Goal: Transaction & Acquisition: Purchase product/service

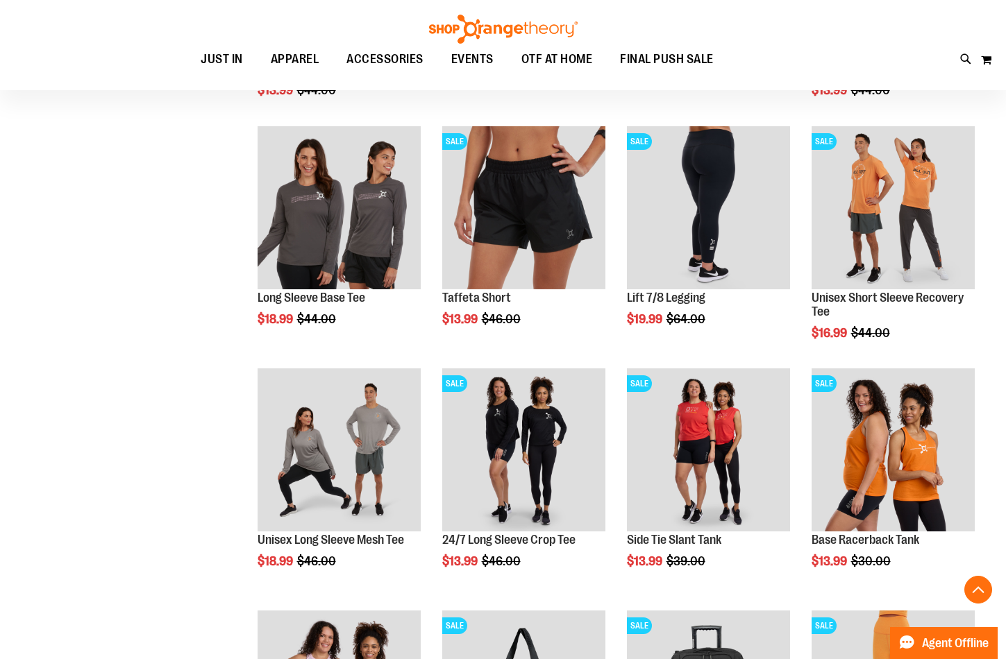
scroll to position [10207, 0]
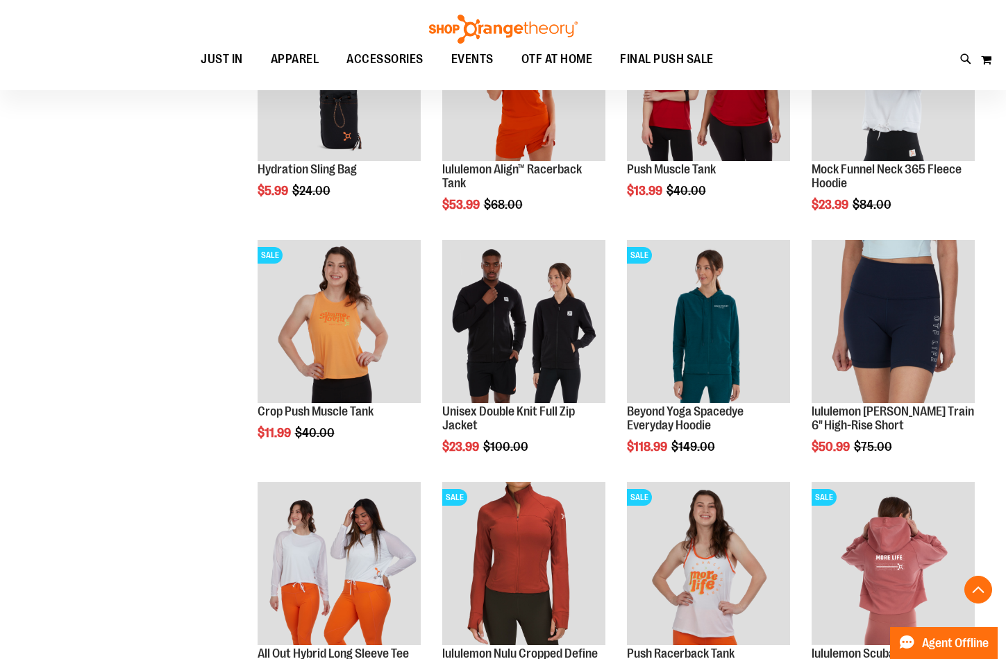
scroll to position [6390, 0]
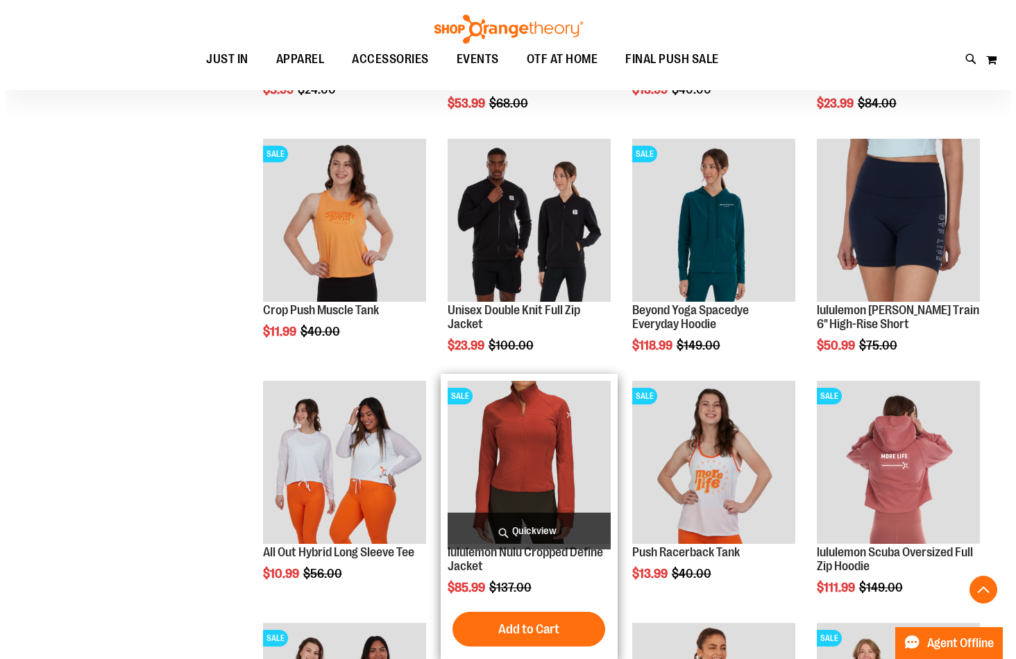
scroll to position [6460, 0]
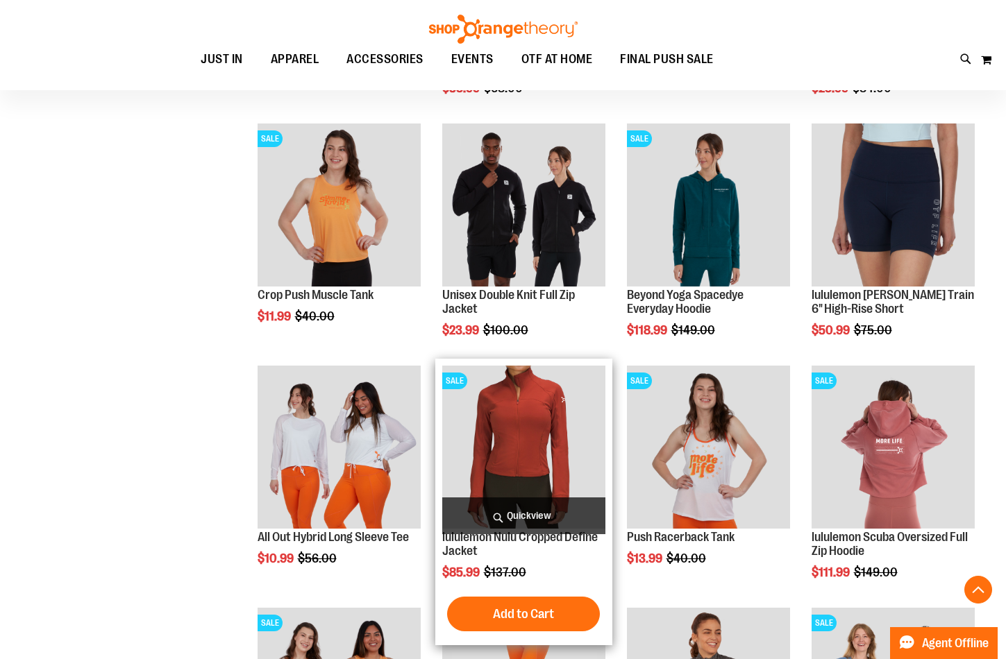
click at [509, 506] on span "Quickview" at bounding box center [523, 516] width 163 height 37
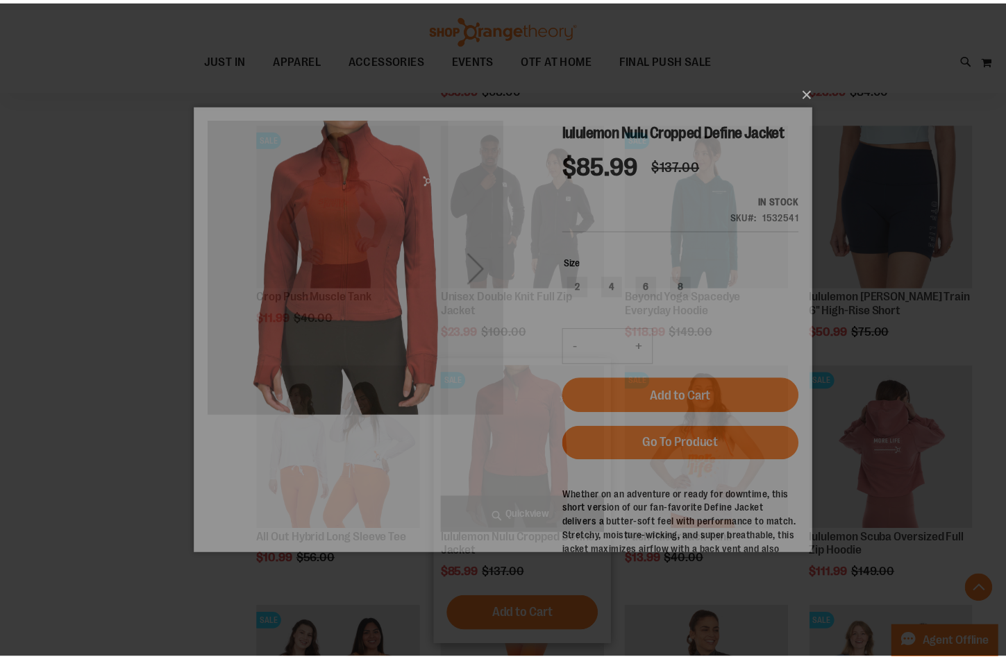
scroll to position [0, 0]
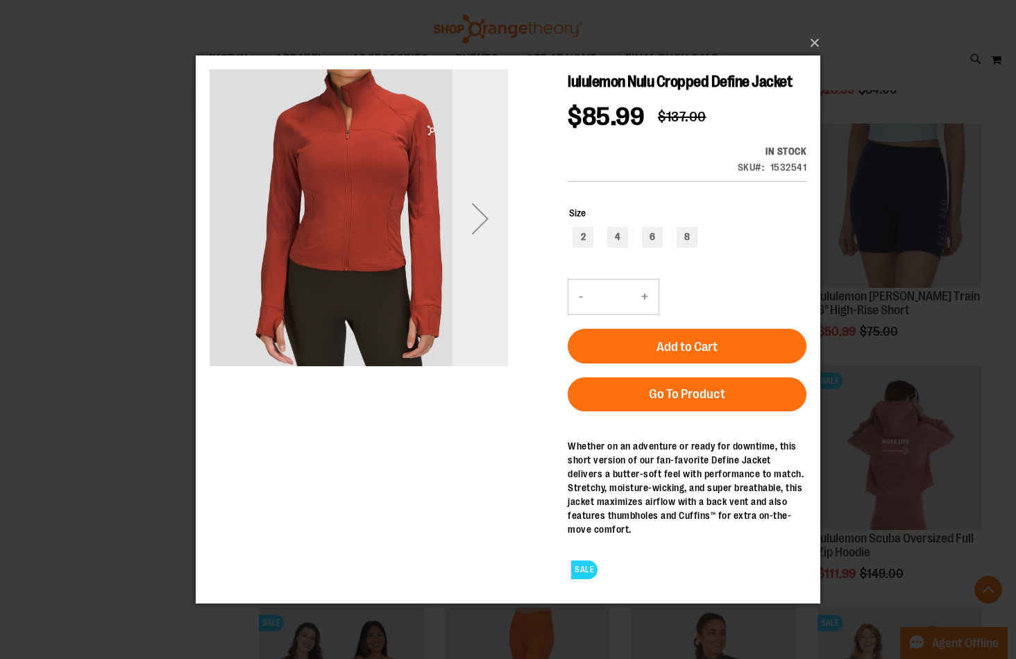
click at [475, 214] on div "Next" at bounding box center [480, 218] width 56 height 56
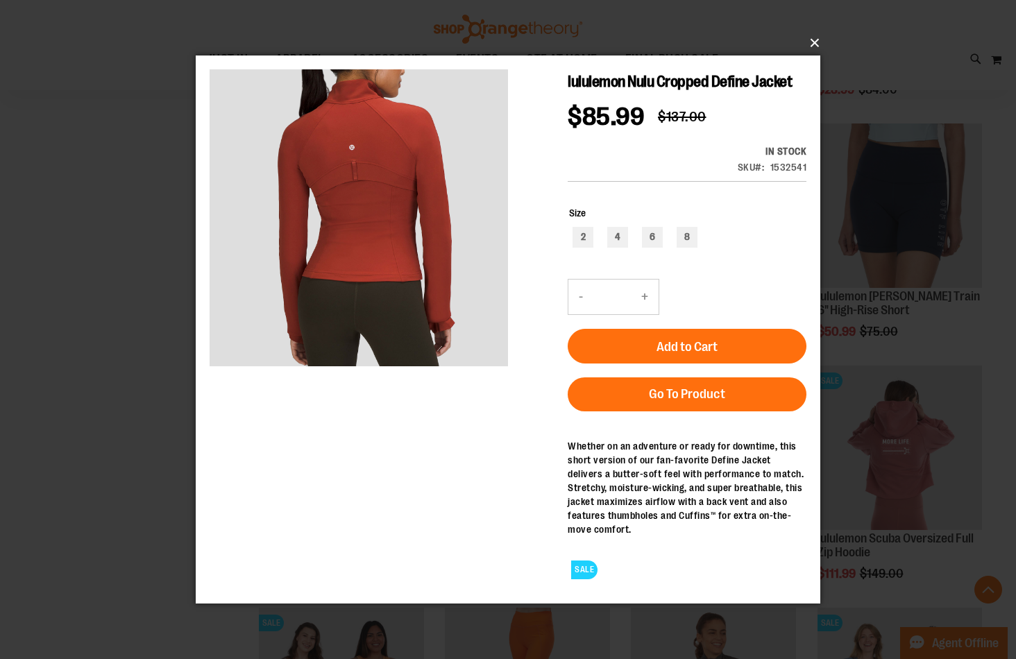
drag, startPoint x: 806, startPoint y: 46, endPoint x: 752, endPoint y: 123, distance: 94.0
click at [807, 48] on button "×" at bounding box center [512, 43] width 625 height 31
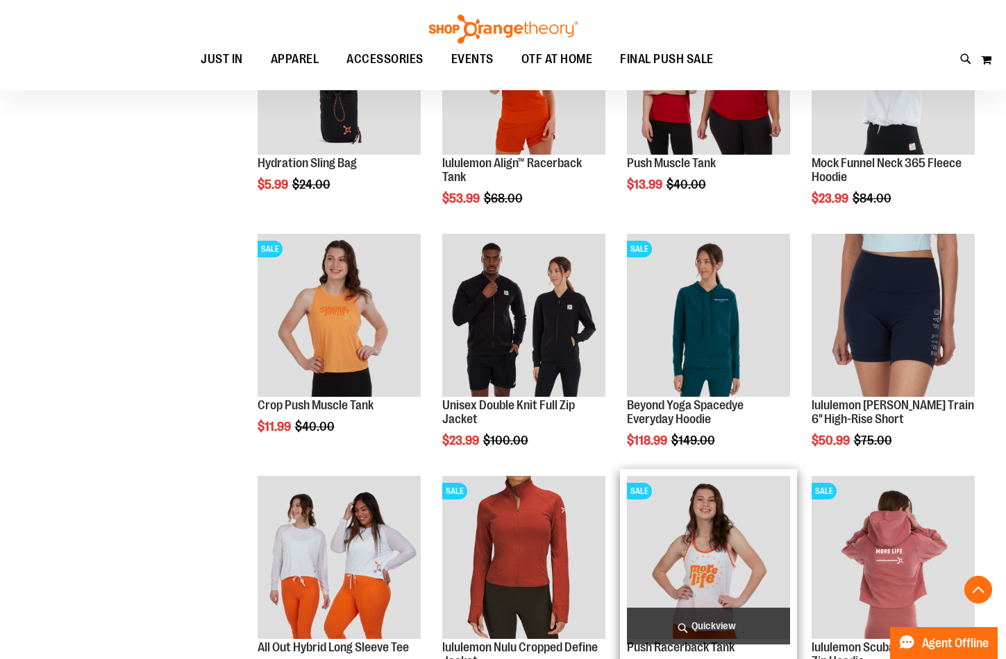
scroll to position [6460, 0]
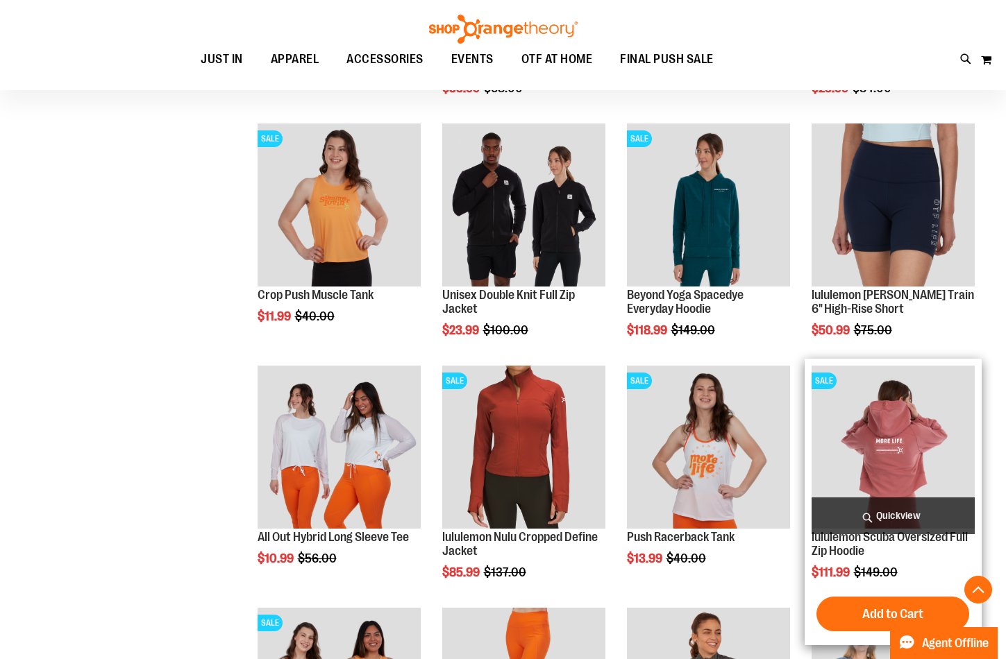
click at [849, 433] on img "product" at bounding box center [892, 447] width 163 height 163
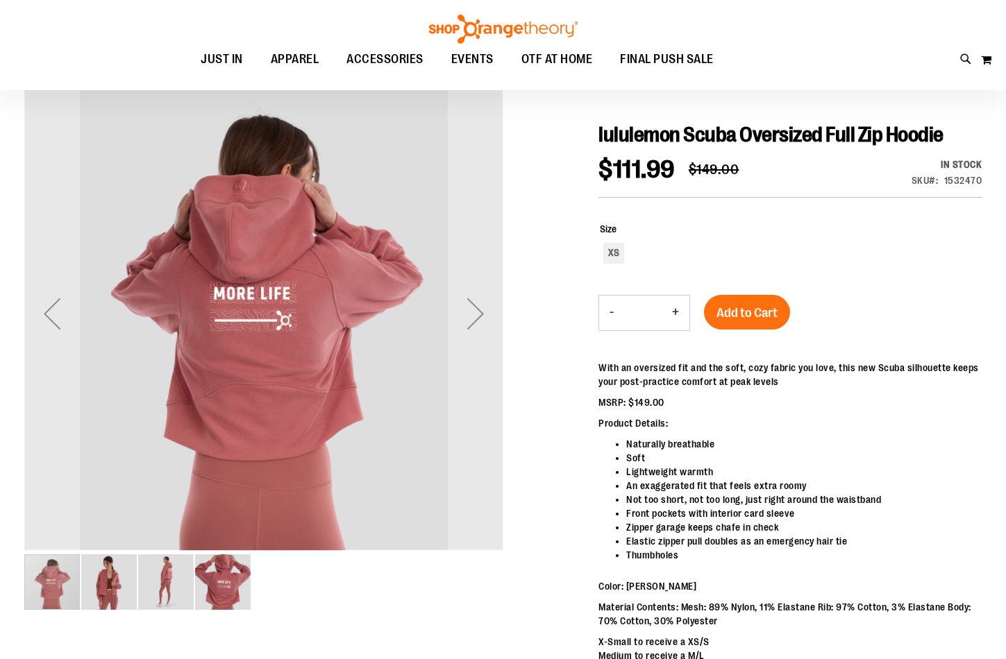
scroll to position [138, 0]
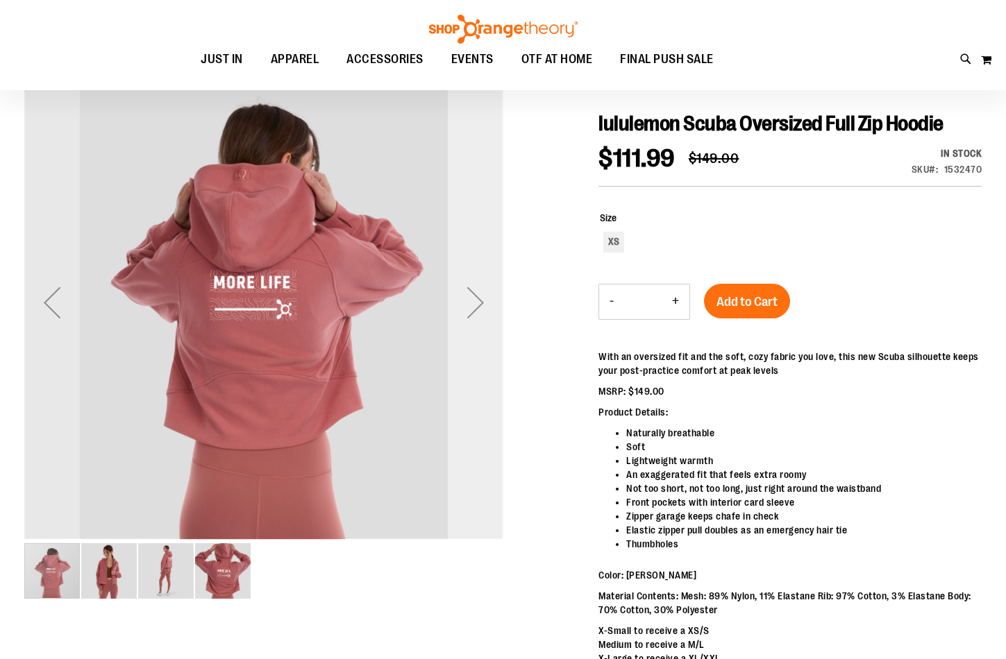
click at [463, 331] on div "Next" at bounding box center [476, 302] width 56 height 479
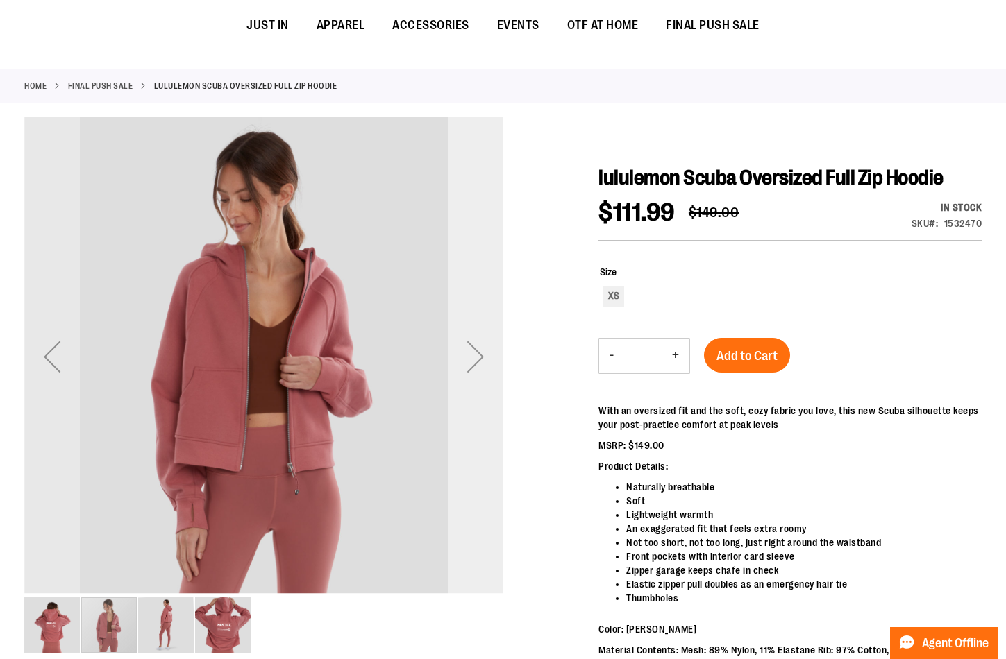
scroll to position [0, 0]
